Goal: Check status

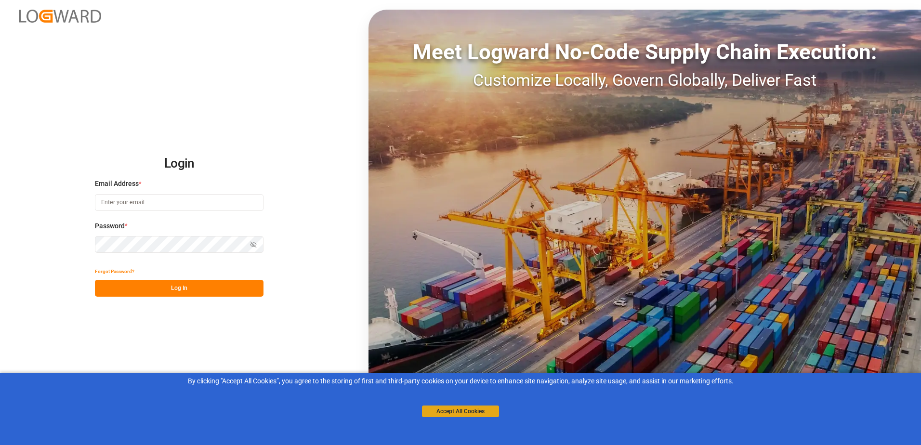
type input "[PERSON_NAME][EMAIL_ADDRESS][PERSON_NAME][DOMAIN_NAME]"
click at [448, 410] on button "Accept All Cookies" at bounding box center [460, 412] width 77 height 12
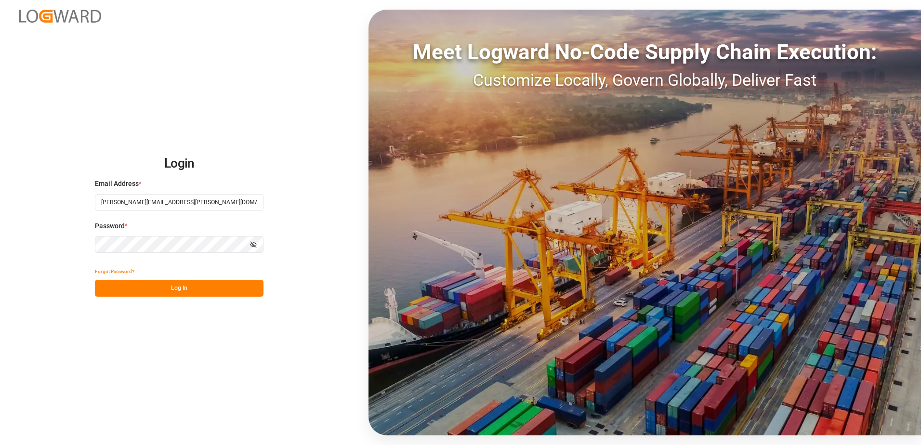
click at [178, 286] on button "Log In" at bounding box center [179, 288] width 169 height 17
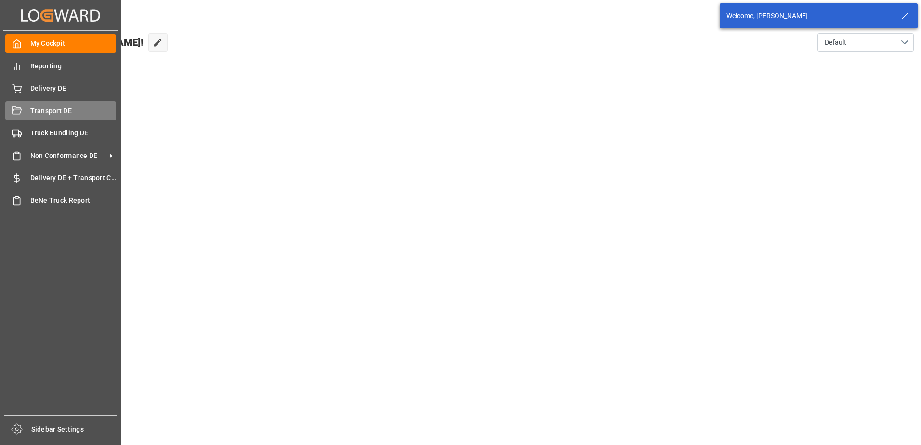
click at [33, 109] on span "Transport DE" at bounding box center [73, 111] width 86 height 10
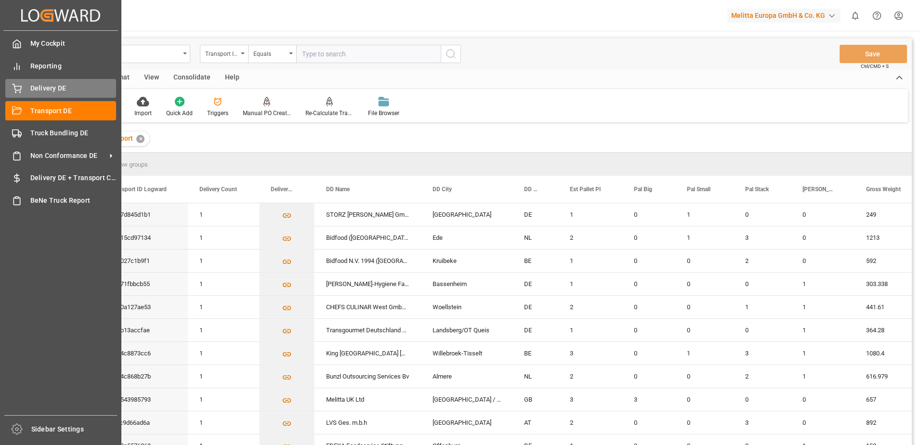
click at [30, 87] on span "Delivery DE" at bounding box center [73, 88] width 86 height 10
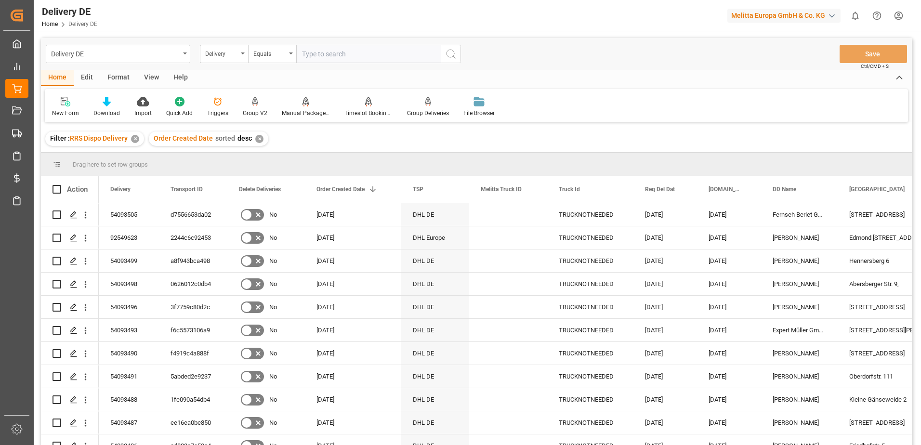
click at [373, 55] on input "text" at bounding box center [368, 54] width 145 height 18
type input "92544971"
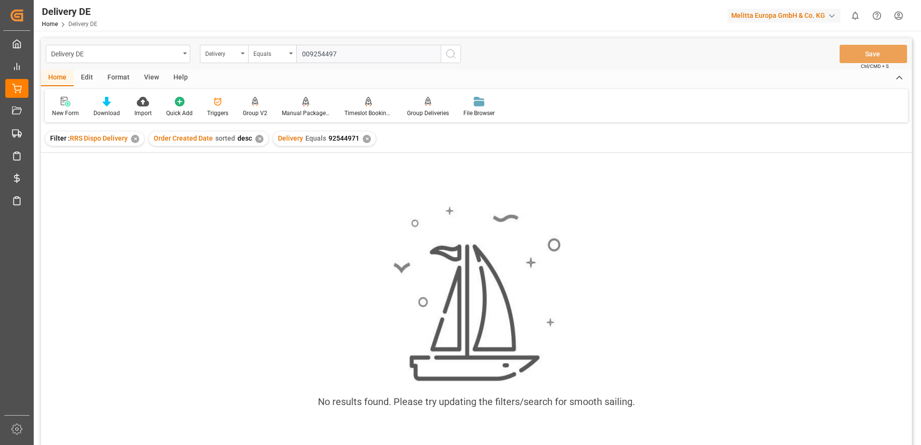
type input "0092544979"
click at [478, 137] on div "✕" at bounding box center [482, 139] width 8 height 8
click at [363, 139] on div "✕" at bounding box center [367, 139] width 8 height 8
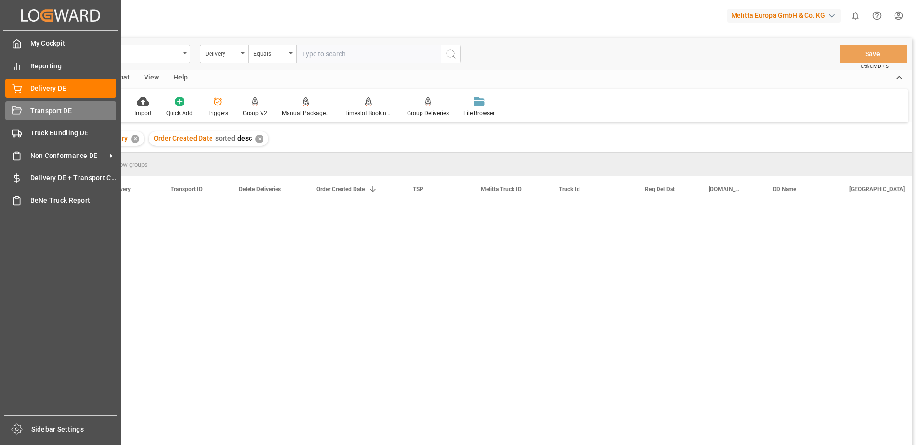
click at [34, 107] on span "Transport DE" at bounding box center [73, 111] width 86 height 10
